Goal: Task Accomplishment & Management: Manage account settings

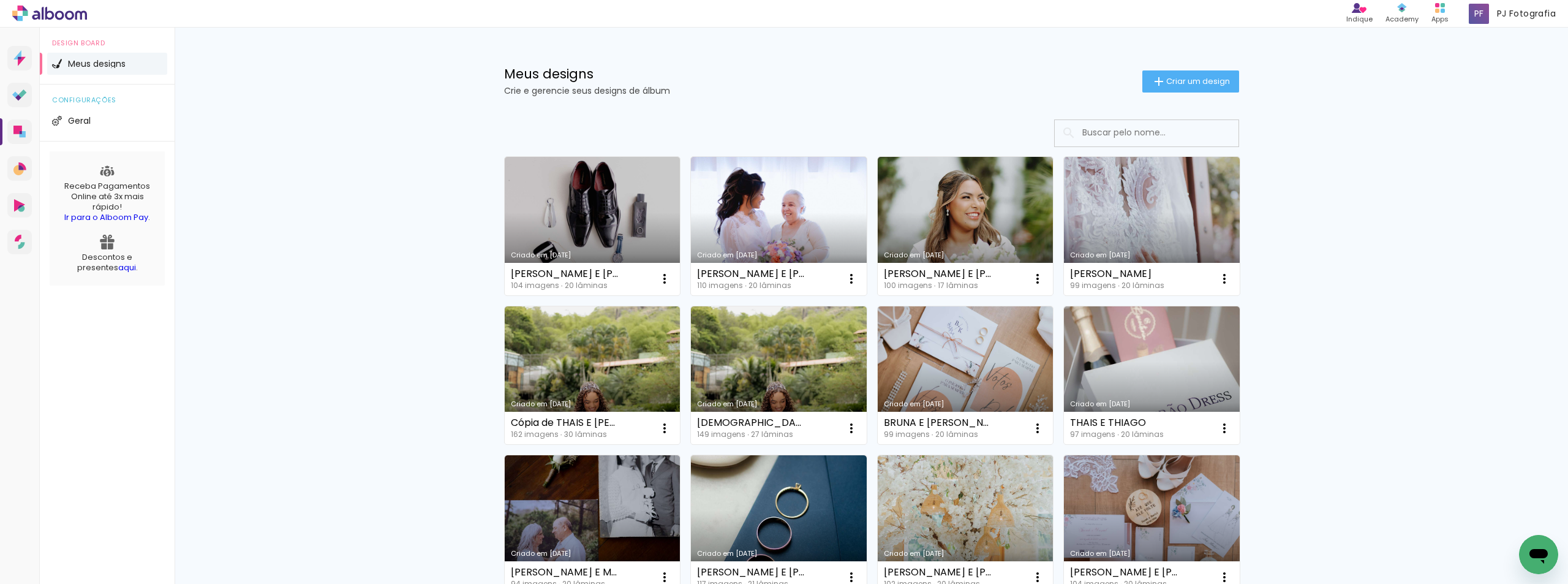
click at [694, 100] on div "Meus designs Crie e gerencie seus designs de álbum Criar um design" at bounding box center [872, 67] width 796 height 80
